Goal: Task Accomplishment & Management: Complete application form

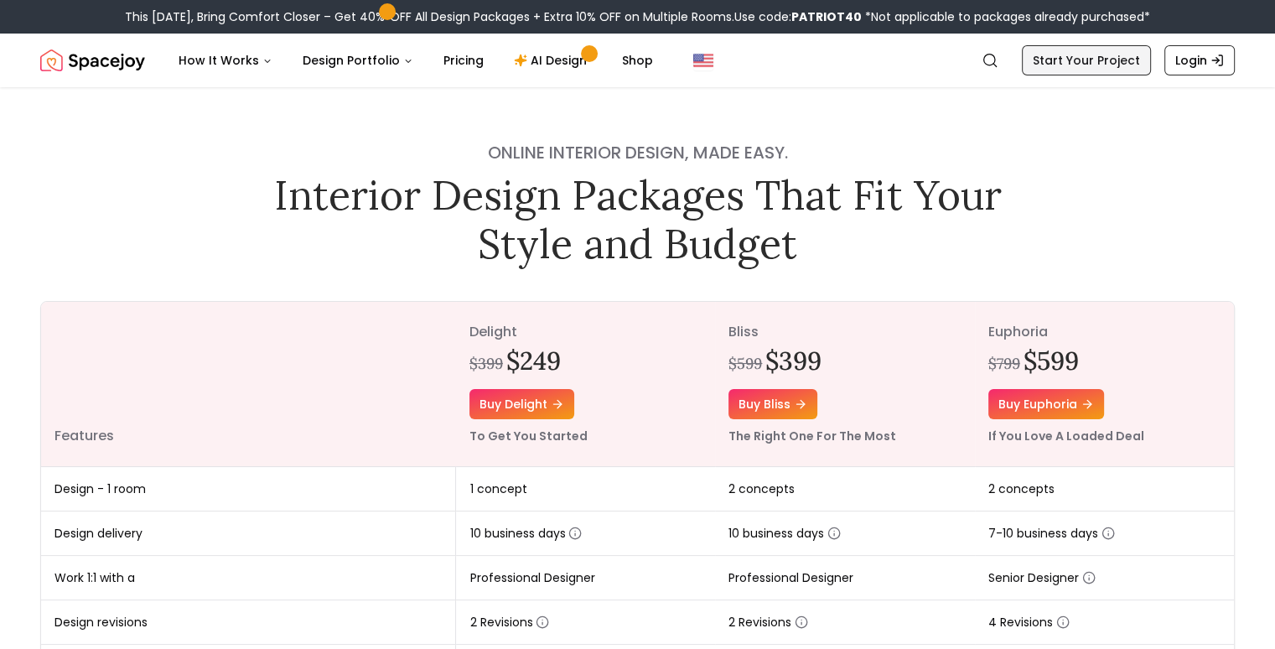
click at [1093, 70] on link "Start Your Project" at bounding box center [1086, 60] width 129 height 30
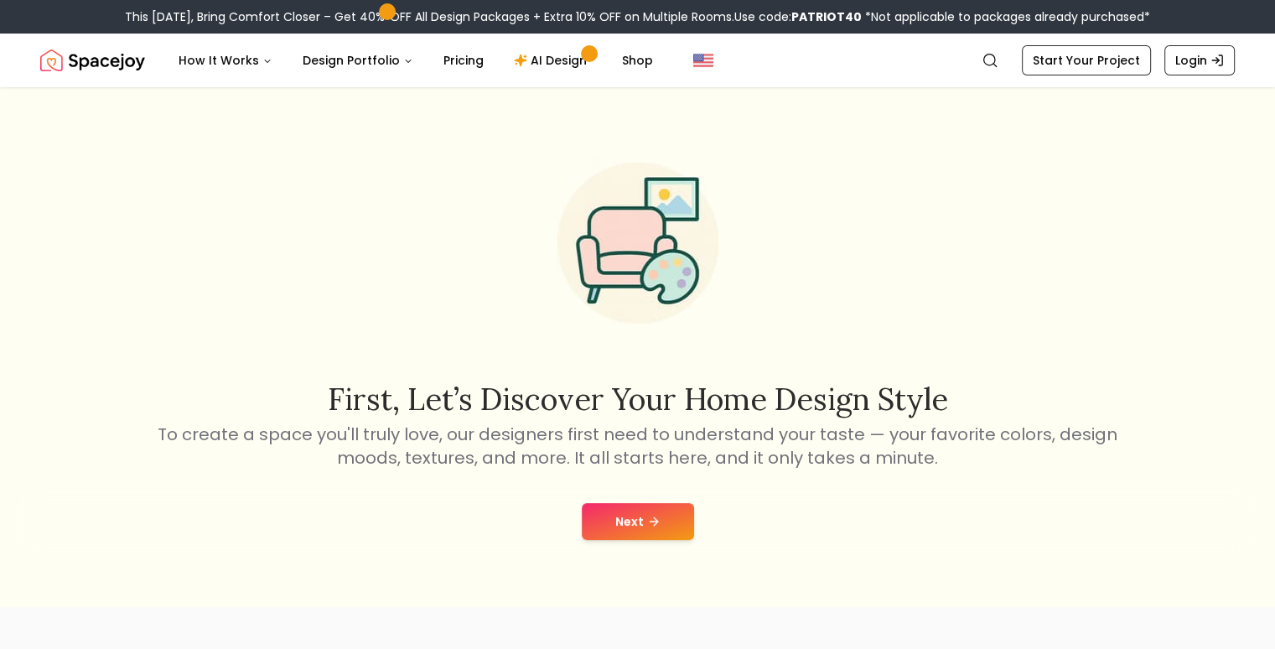
click at [632, 517] on button "Next" at bounding box center [638, 521] width 112 height 37
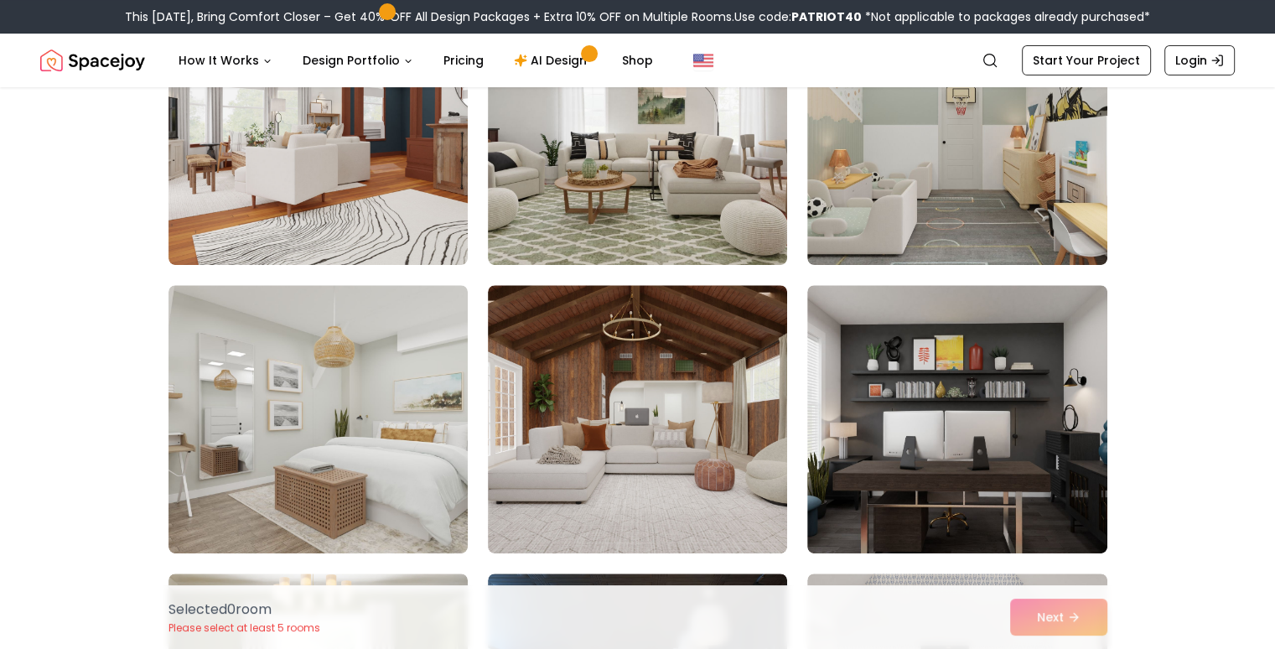
scroll to position [607, 0]
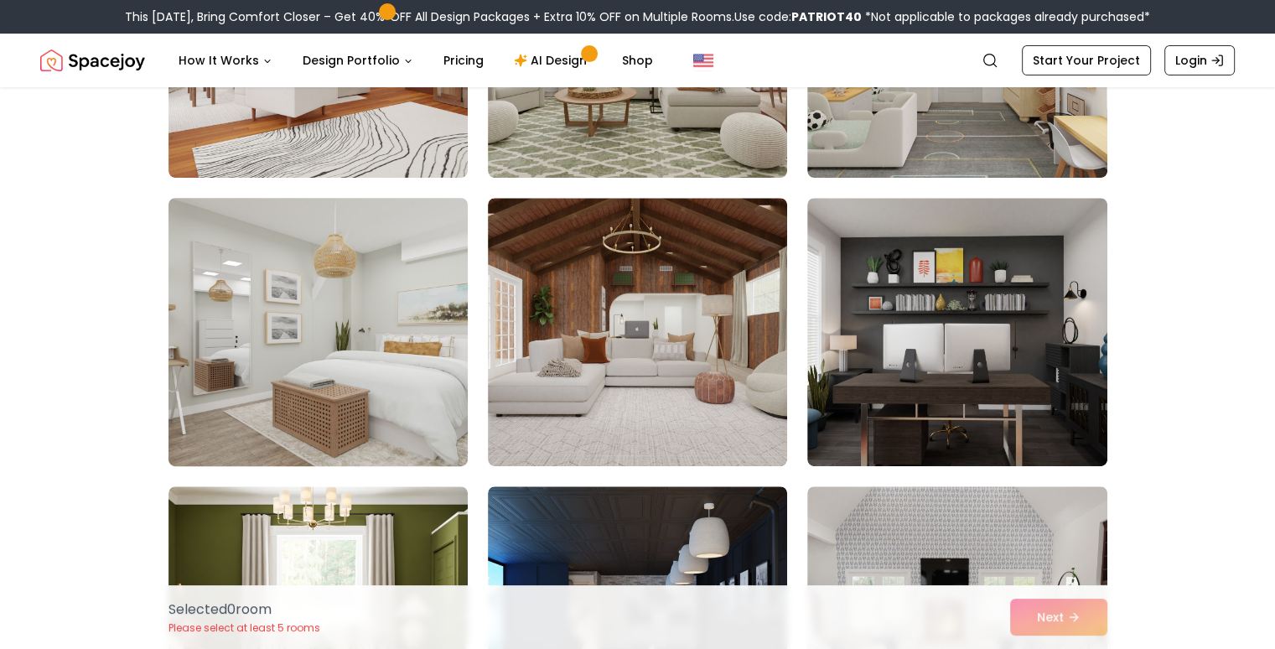
click at [272, 293] on img at bounding box center [318, 332] width 314 height 282
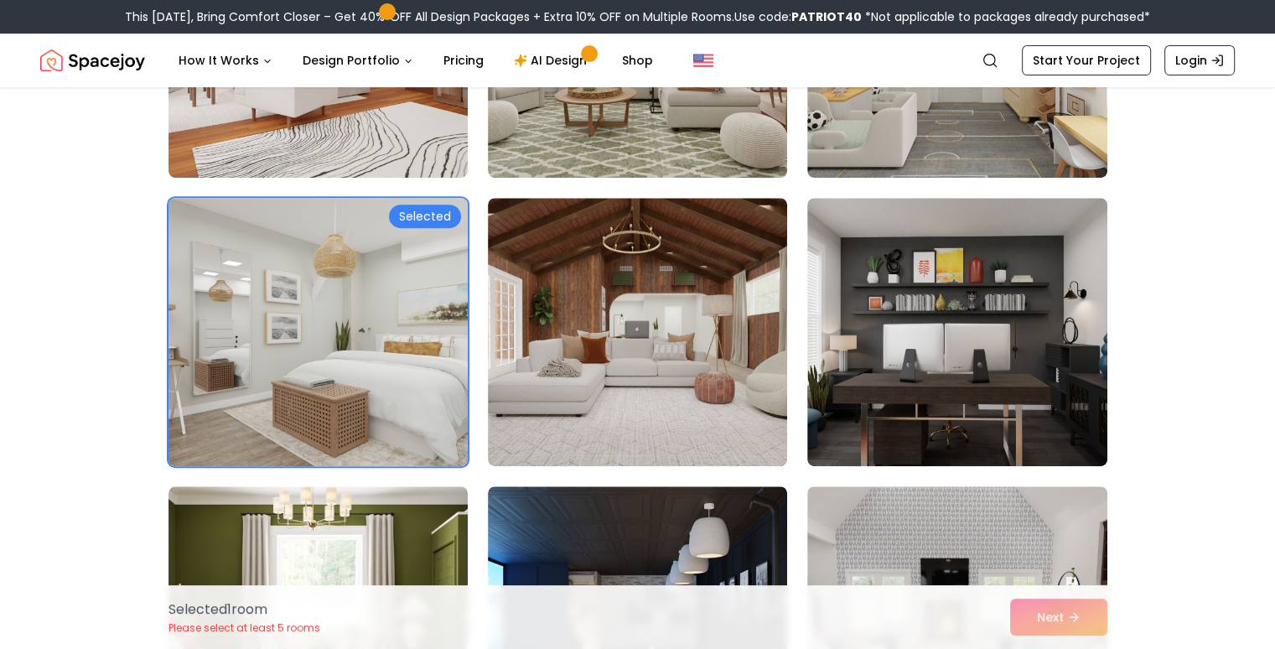
click at [453, 210] on div "Selected" at bounding box center [425, 216] width 72 height 23
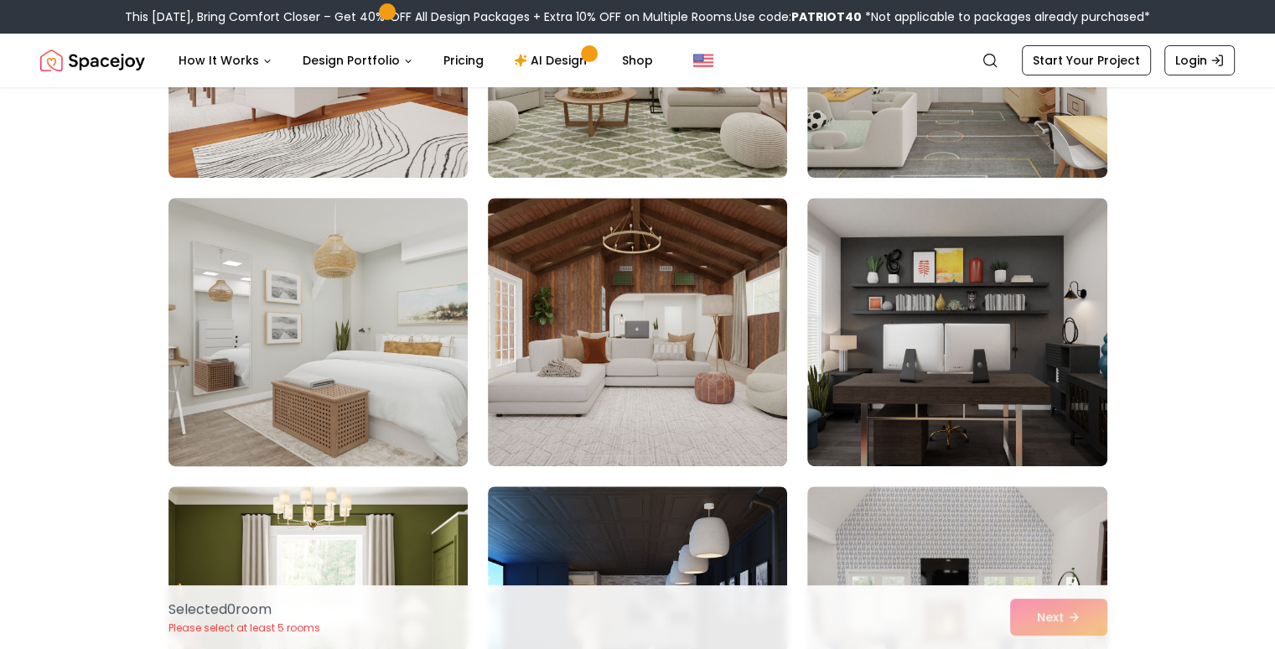
click at [355, 259] on img at bounding box center [318, 332] width 314 height 282
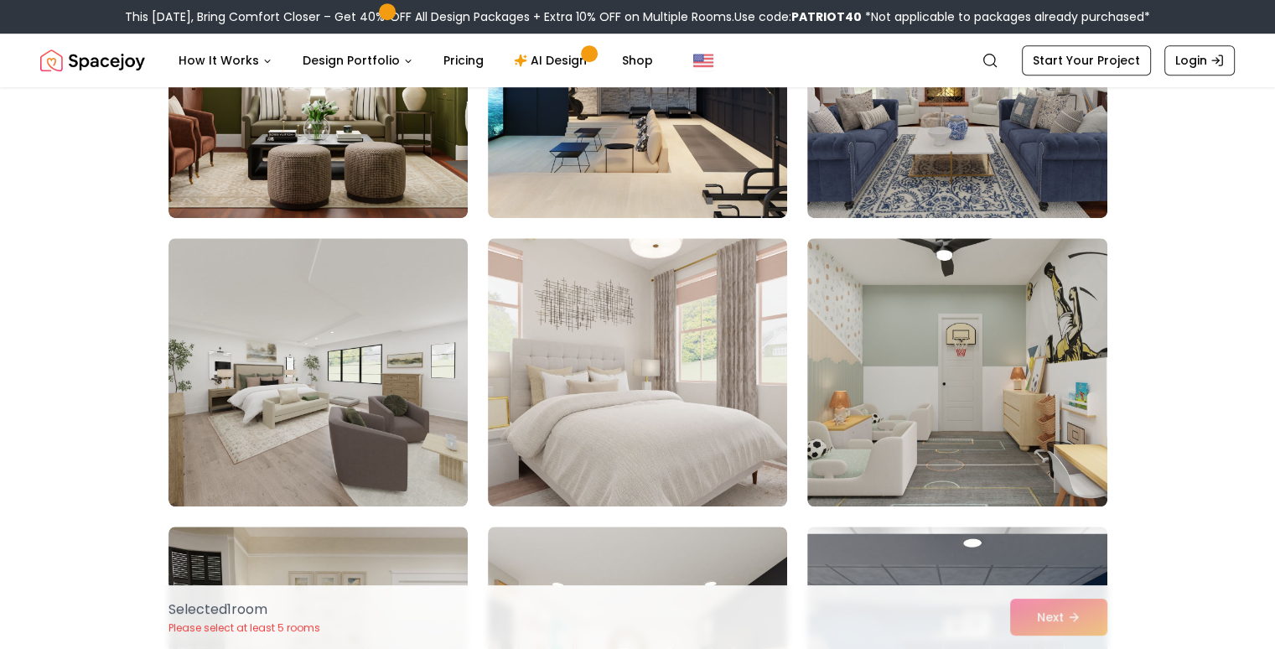
click at [599, 429] on img at bounding box center [637, 372] width 299 height 268
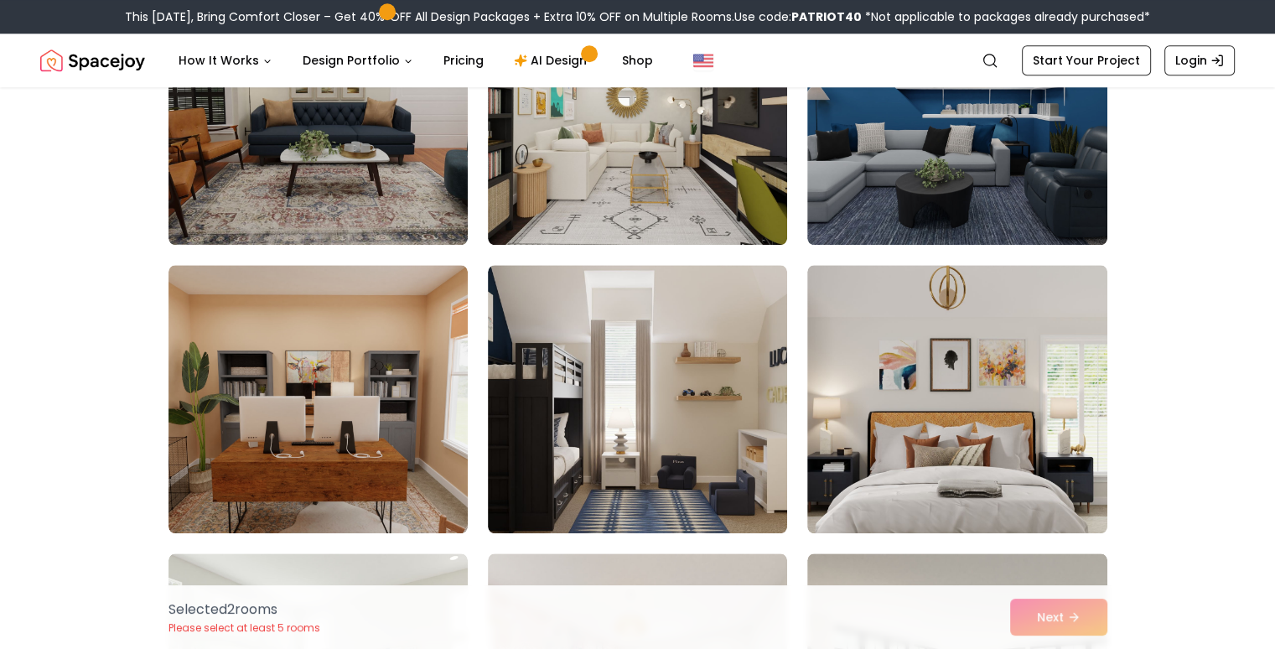
scroll to position [1827, 0]
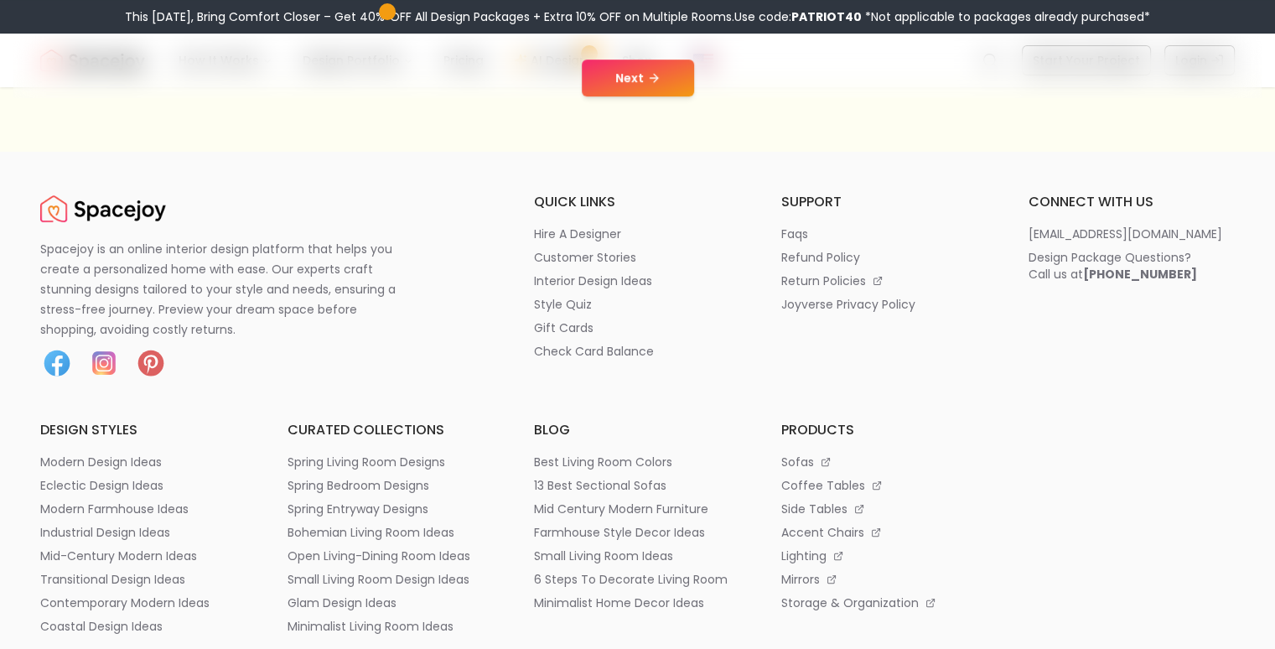
scroll to position [45, 0]
